Goal: Transaction & Acquisition: Subscribe to service/newsletter

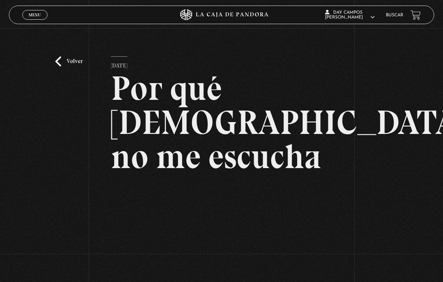
scroll to position [83, 0]
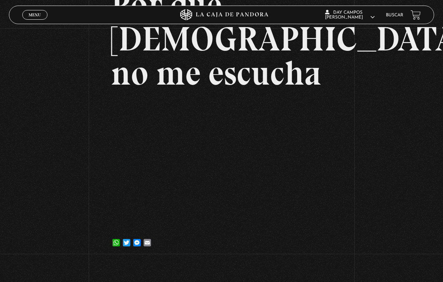
click at [33, 7] on div "Menu Cerrar" at bounding box center [88, 15] width 133 height 18
click at [33, 13] on span "Menu" at bounding box center [35, 15] width 12 height 4
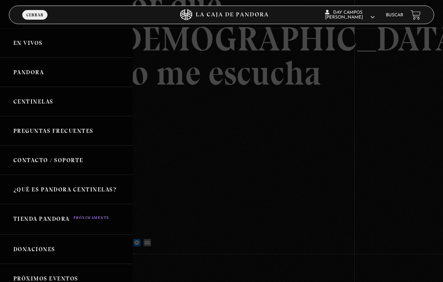
click at [40, 44] on link "En vivos" at bounding box center [66, 42] width 133 height 29
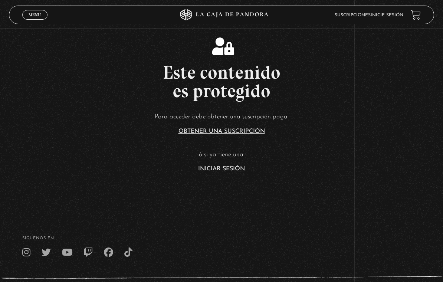
scroll to position [129, 0]
click at [234, 172] on link "Iniciar Sesión" at bounding box center [221, 169] width 47 height 6
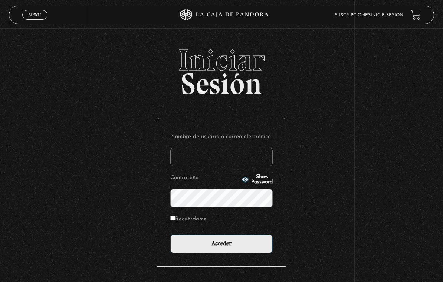
type input "day22_@hotmail.com"
click at [221, 245] on input "Acceder" at bounding box center [221, 243] width 102 height 19
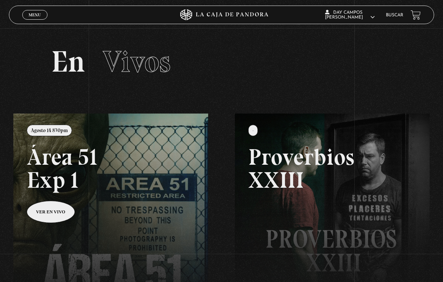
click at [42, 13] on link "Menu Cerrar" at bounding box center [34, 15] width 25 height 10
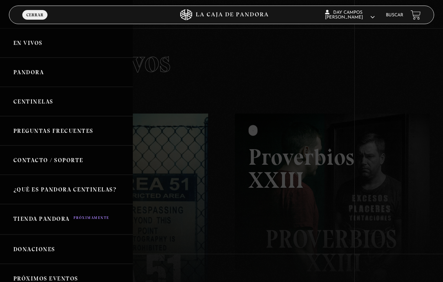
click at [45, 106] on link "Centinelas" at bounding box center [66, 101] width 133 height 29
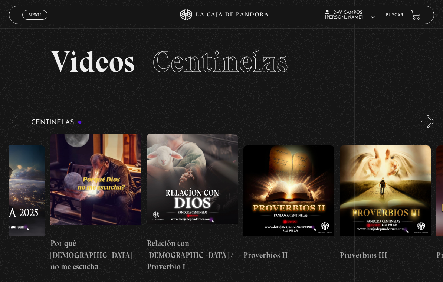
scroll to position [0, 152]
click at [88, 176] on figure at bounding box center [95, 183] width 91 height 100
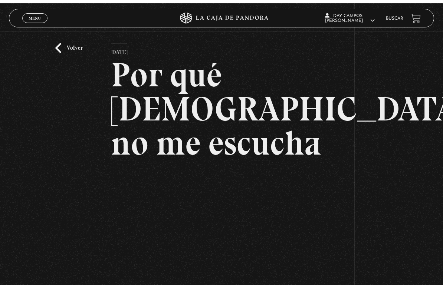
scroll to position [9, 0]
